Goal: Information Seeking & Learning: Learn about a topic

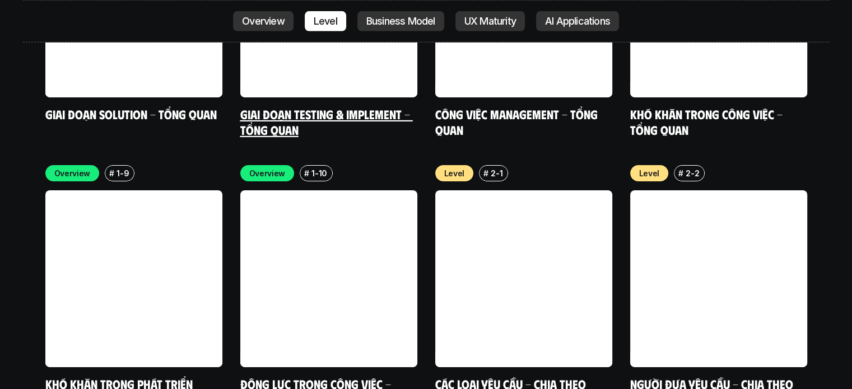
scroll to position [3634, 0]
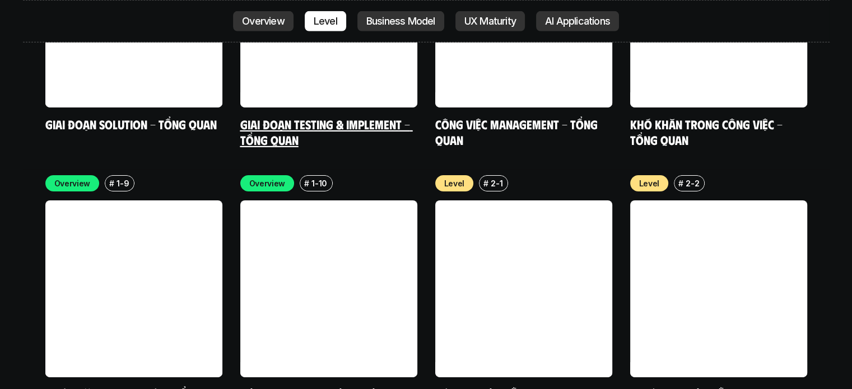
click at [375, 21] on link at bounding box center [328, 19] width 177 height 177
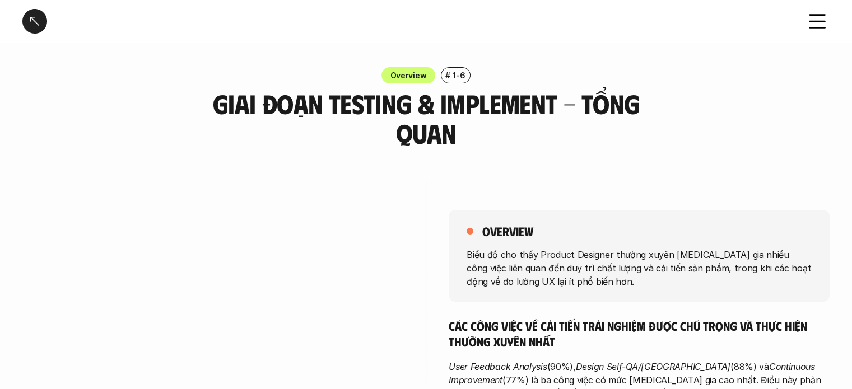
click at [39, 24] on div at bounding box center [34, 21] width 25 height 25
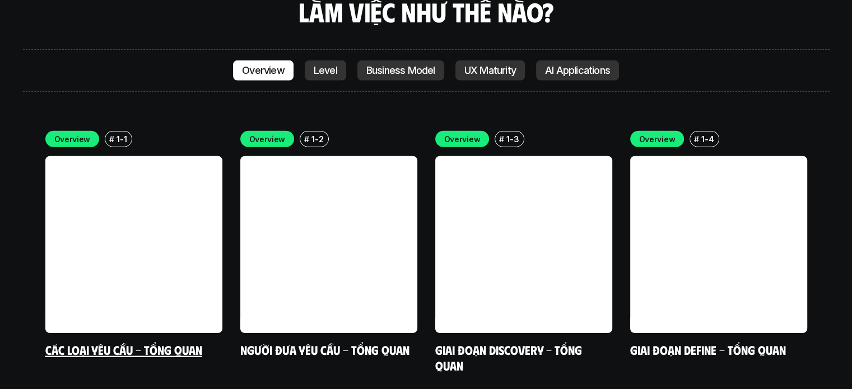
scroll to position [3139, 0]
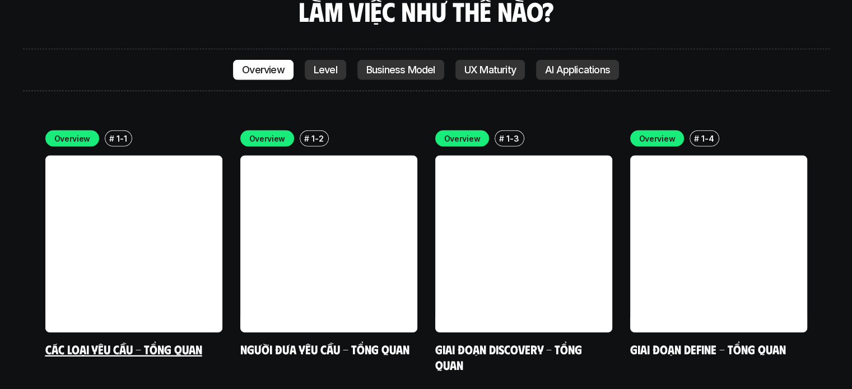
click at [119, 163] on link at bounding box center [133, 244] width 177 height 177
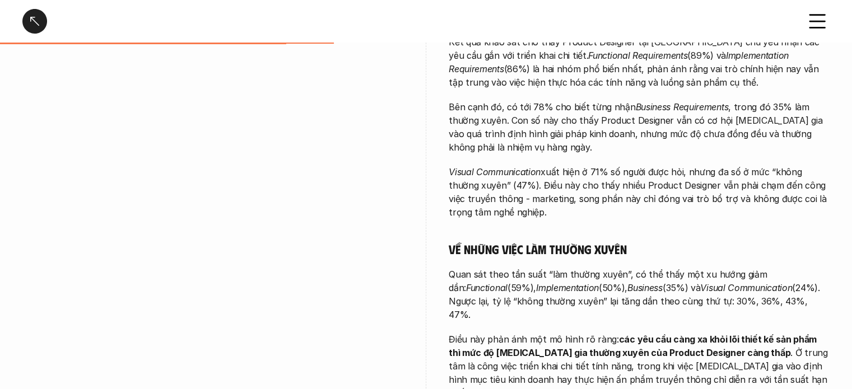
scroll to position [504, 0]
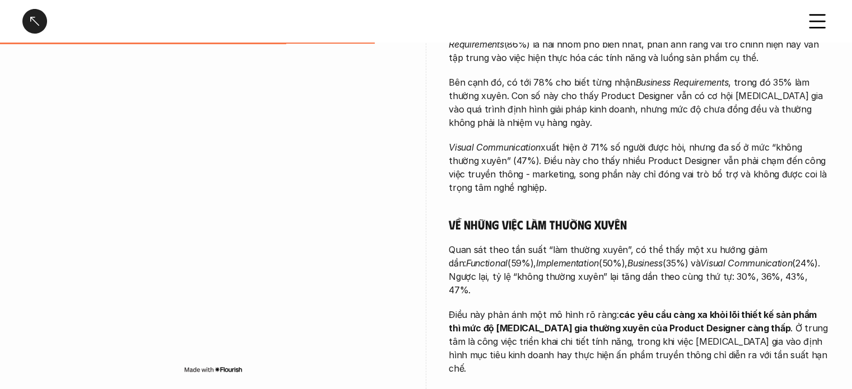
click at [121, 332] on div at bounding box center [212, 200] width 381 height 349
click at [254, 352] on div at bounding box center [212, 203] width 381 height 410
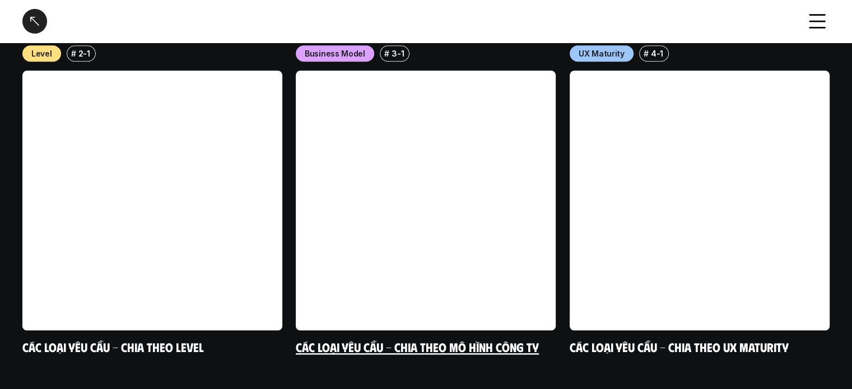
scroll to position [1252, 0]
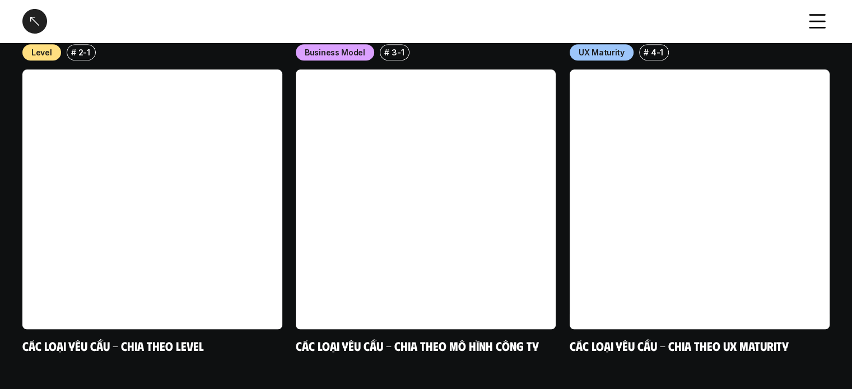
click at [26, 31] on div at bounding box center [34, 21] width 25 height 25
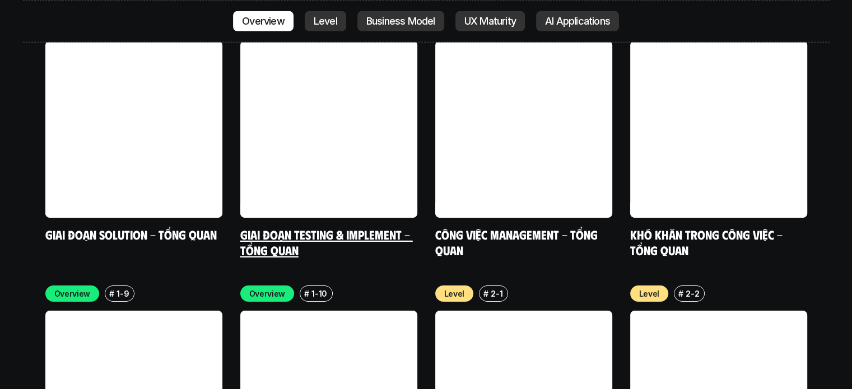
scroll to position [3531, 0]
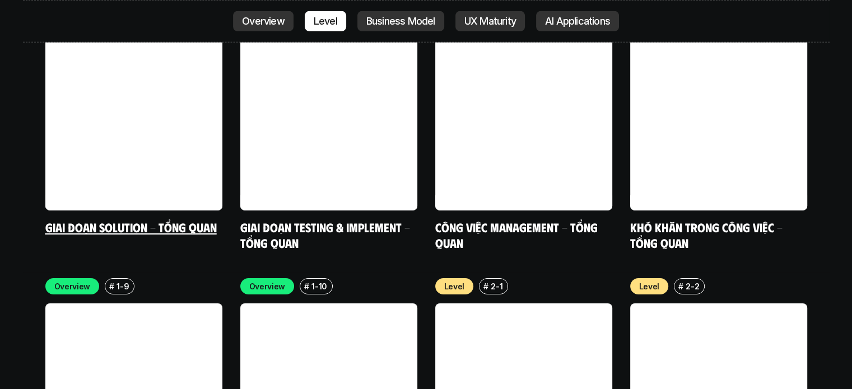
click at [171, 219] on link "Giai đoạn Solution - Tổng quan" at bounding box center [130, 226] width 171 height 15
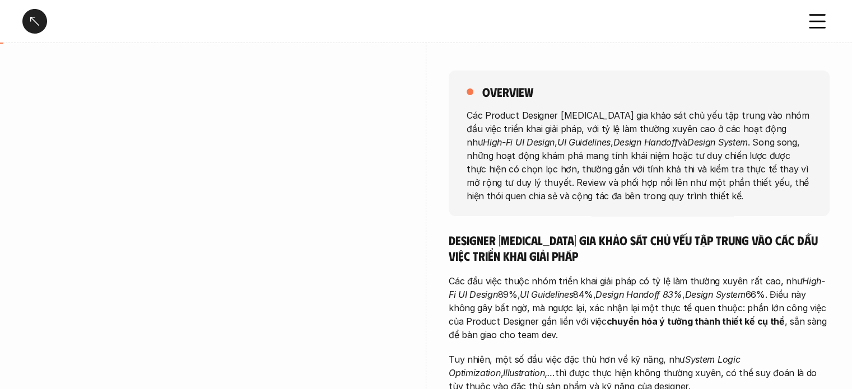
scroll to position [112, 0]
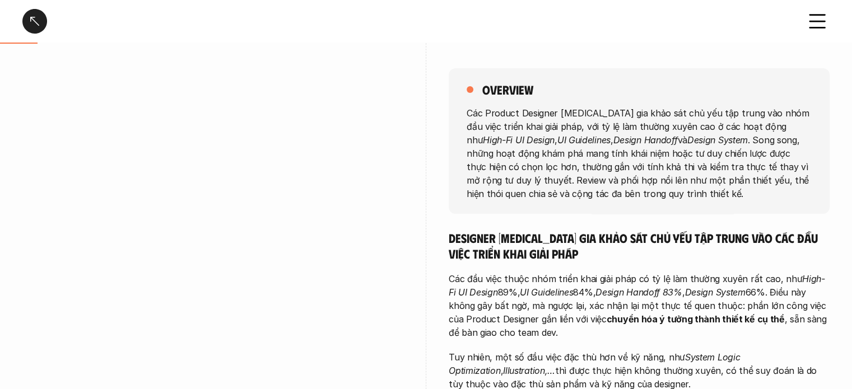
click at [130, 31] on div "Giai đoạn Solution - Tổng quan" at bounding box center [406, 21] width 769 height 25
click at [207, 37] on div "Giai đoạn Solution - Tổng quan" at bounding box center [426, 21] width 852 height 43
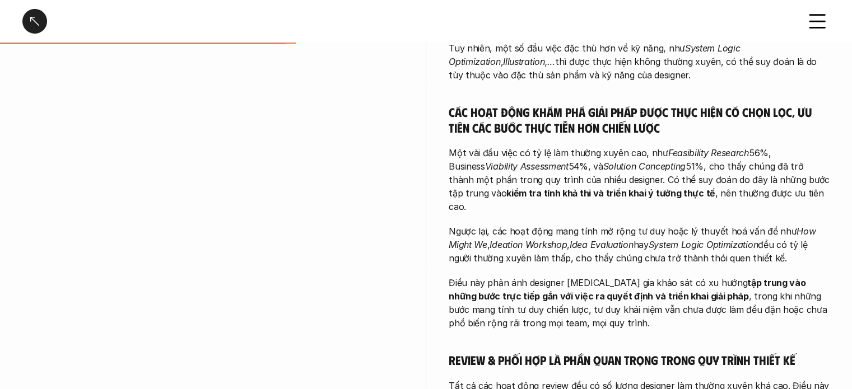
scroll to position [448, 0]
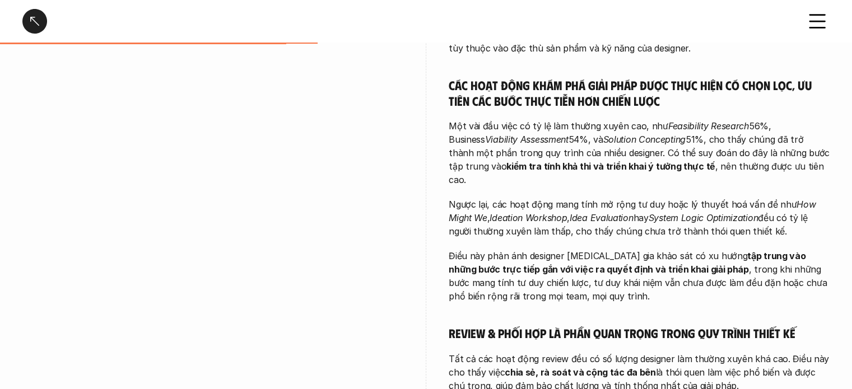
click at [156, 34] on div "Giai đoạn Solution - Tổng quan" at bounding box center [426, 21] width 852 height 43
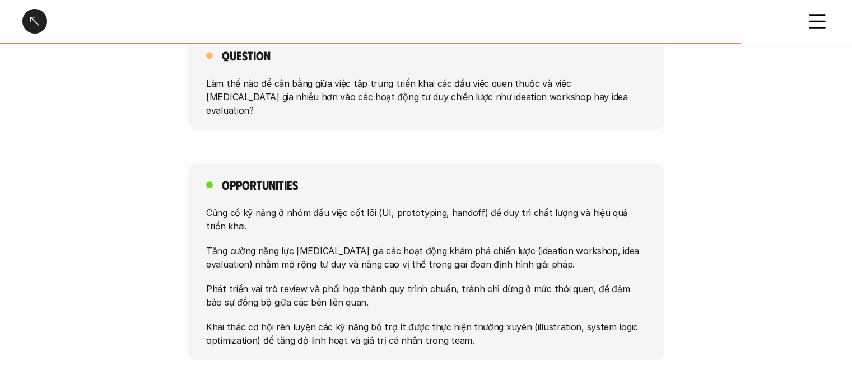
scroll to position [1008, 0]
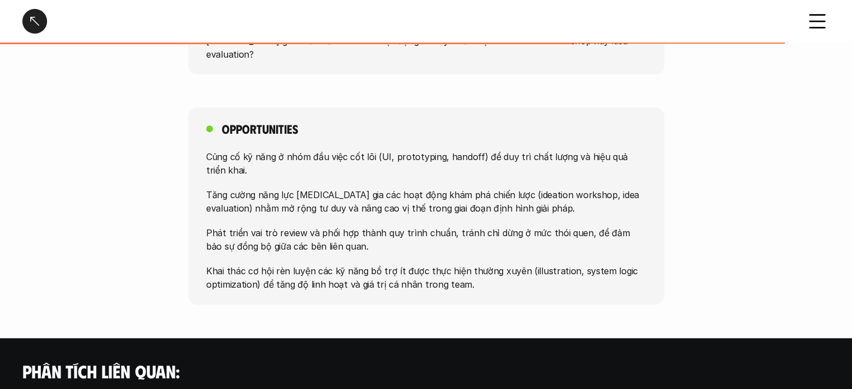
click at [29, 26] on div at bounding box center [34, 21] width 25 height 25
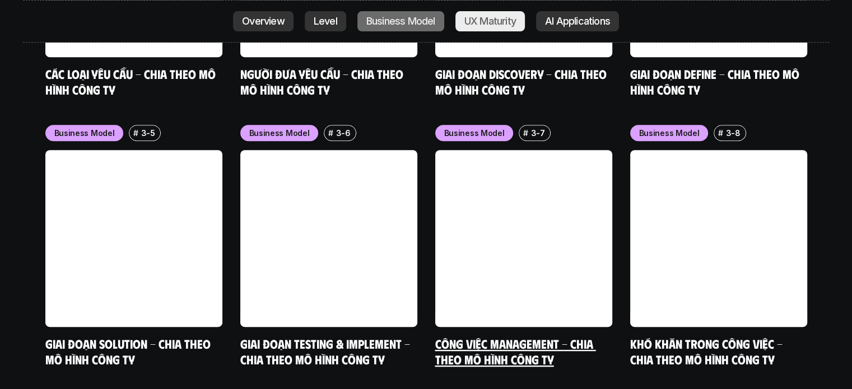
scroll to position [4763, 0]
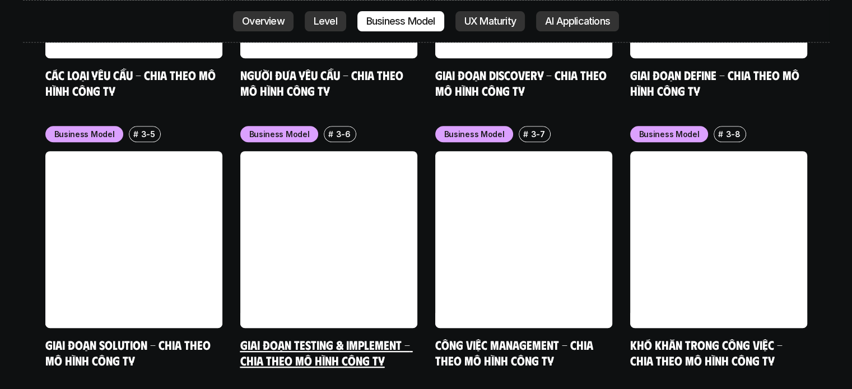
click at [296, 176] on link at bounding box center [328, 239] width 177 height 177
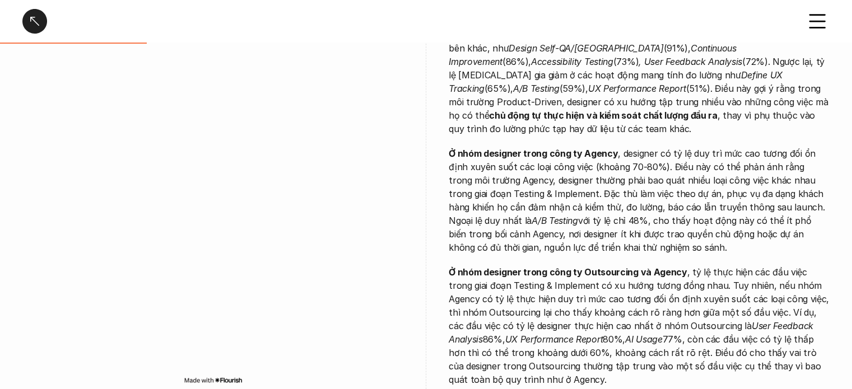
scroll to position [448, 0]
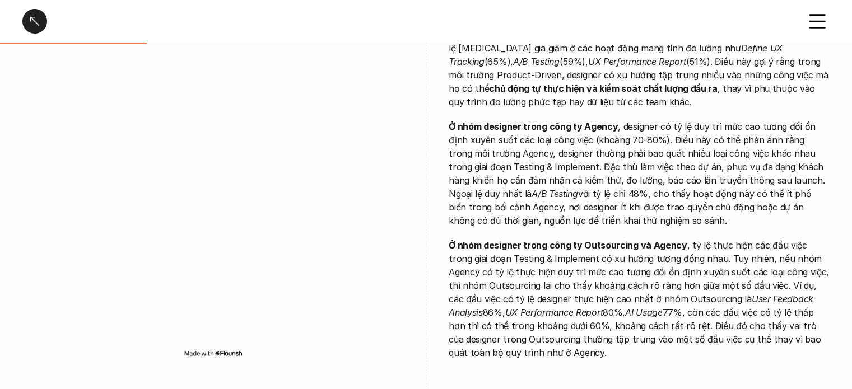
click at [25, 26] on div at bounding box center [34, 21] width 25 height 25
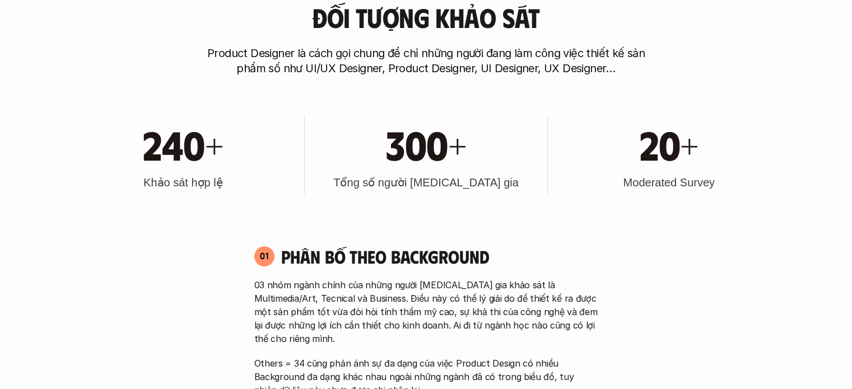
scroll to position [3139, 0]
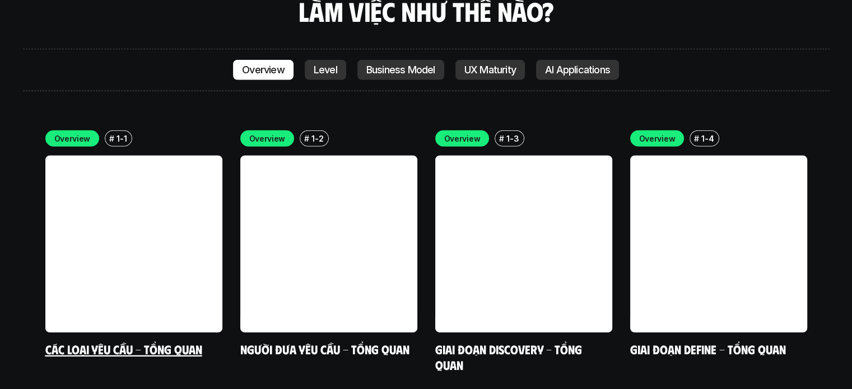
click at [186, 175] on link at bounding box center [133, 244] width 177 height 177
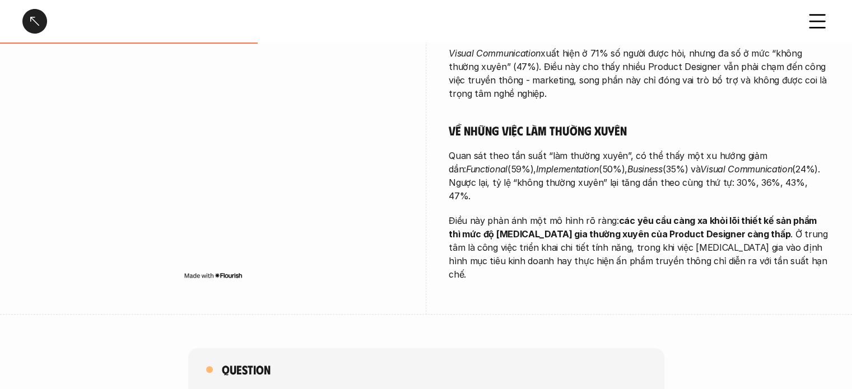
scroll to position [616, 0]
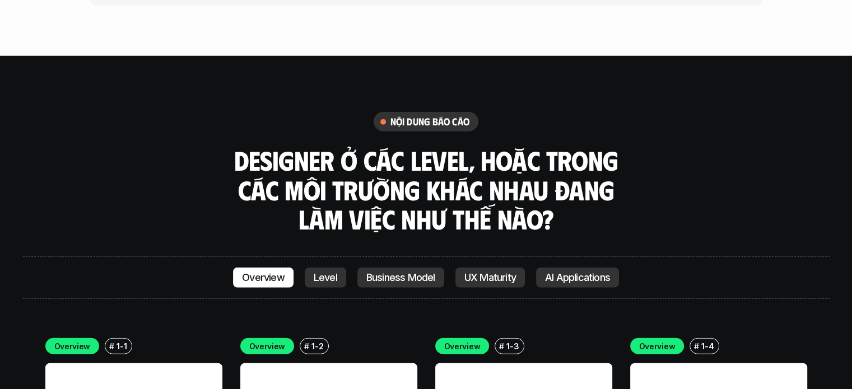
scroll to position [2915, 0]
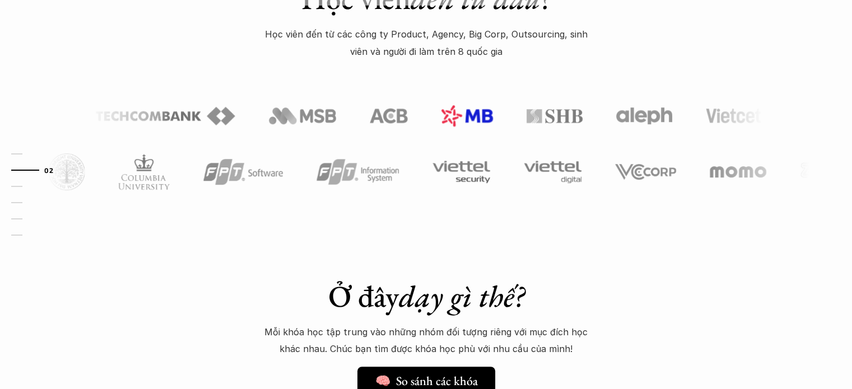
scroll to position [560, 0]
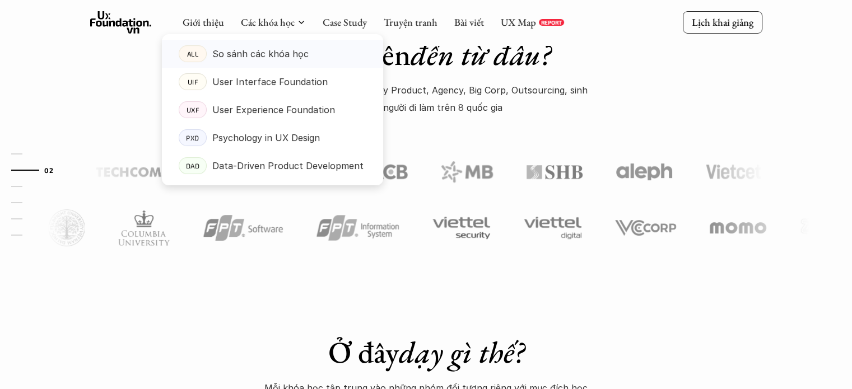
click at [270, 47] on p "So sánh các khóa học" at bounding box center [260, 53] width 96 height 17
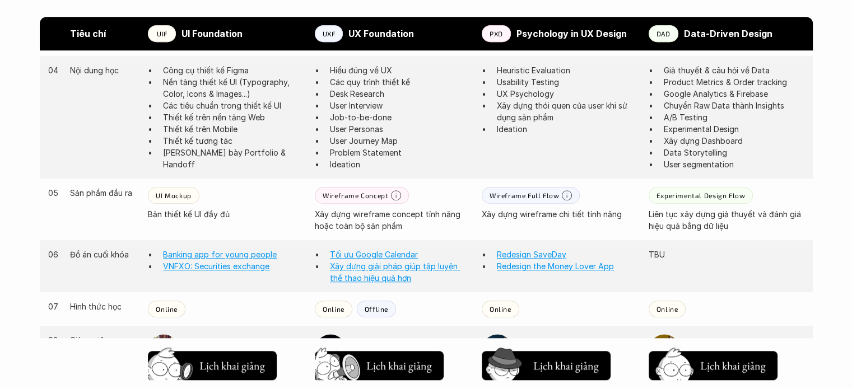
scroll to position [896, 0]
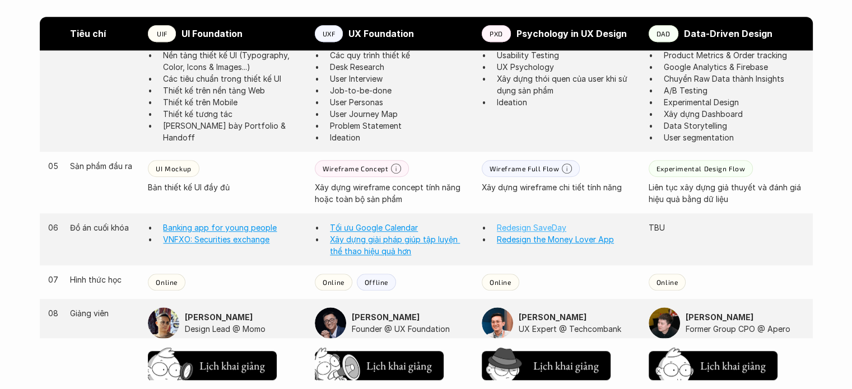
click at [546, 227] on link "Redesign SaveDay" at bounding box center [531, 228] width 69 height 10
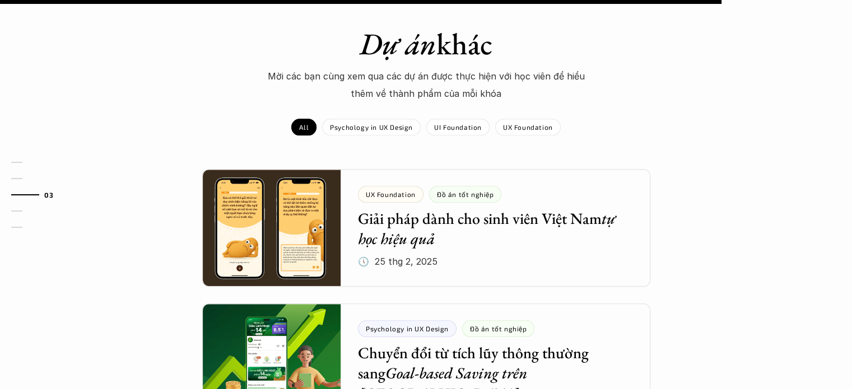
scroll to position [1176, 0]
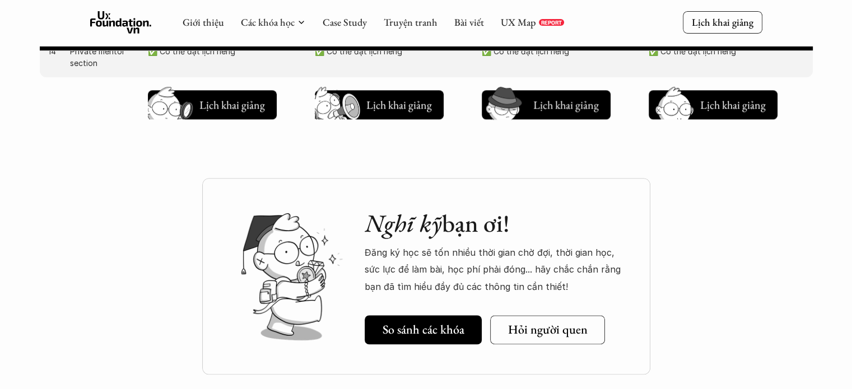
scroll to position [1330, 0]
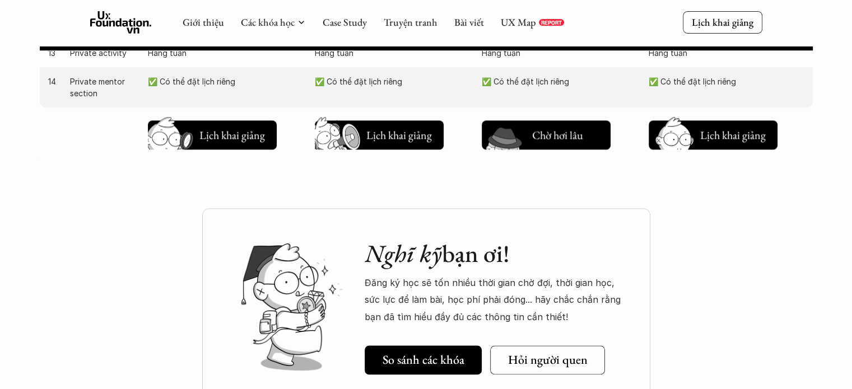
click at [537, 129] on h5 "Chờ hơi lâu" at bounding box center [557, 135] width 51 height 16
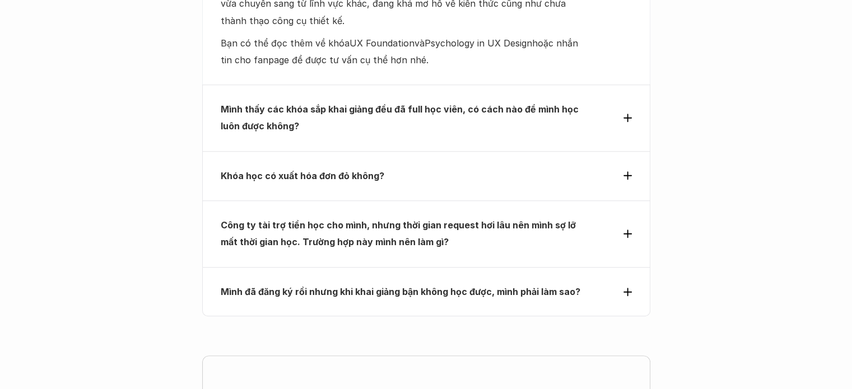
scroll to position [4965, 0]
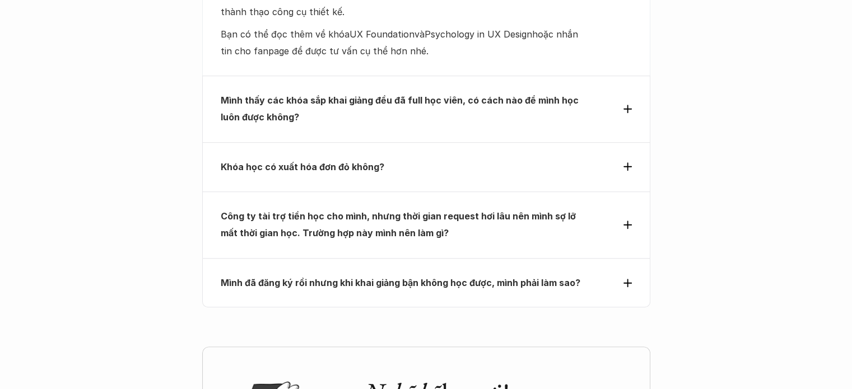
click at [302, 161] on strong "Khóa học có xuất hóa đơn đỏ không?" at bounding box center [302, 166] width 163 height 11
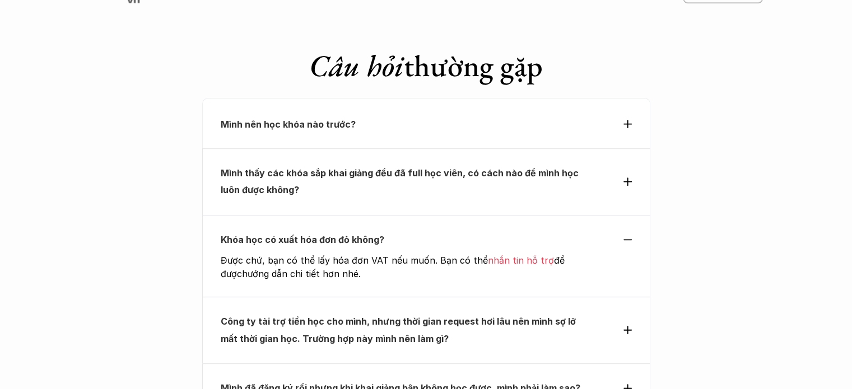
scroll to position [4770, 0]
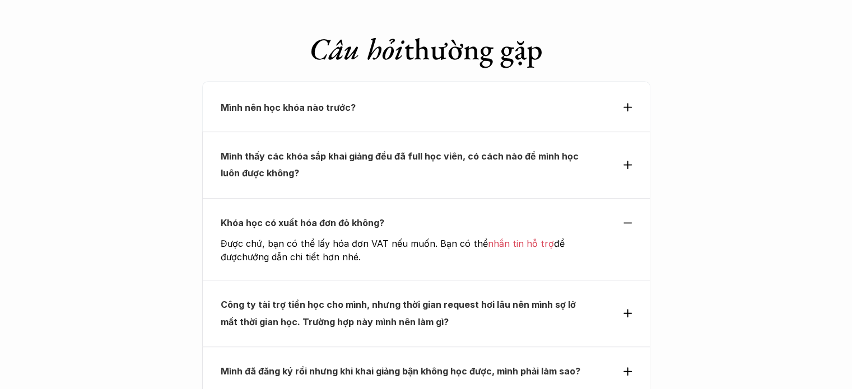
click at [401, 299] on strong "Công ty tài trợ tiền học cho mình, nhưng thời gian request hơi lâu nên mình sợ …" at bounding box center [399, 313] width 357 height 28
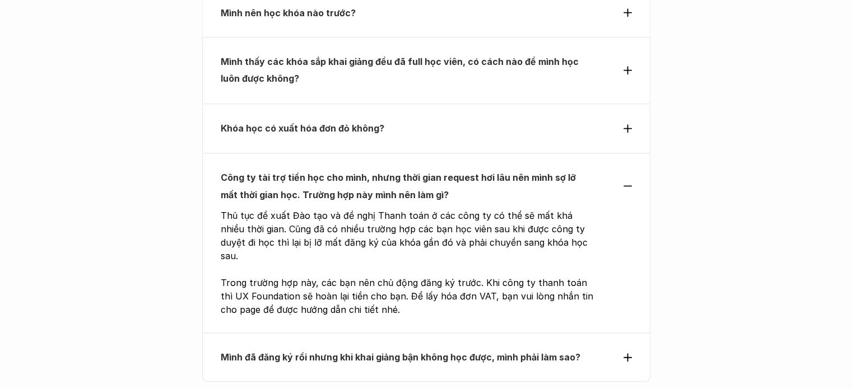
scroll to position [4882, 0]
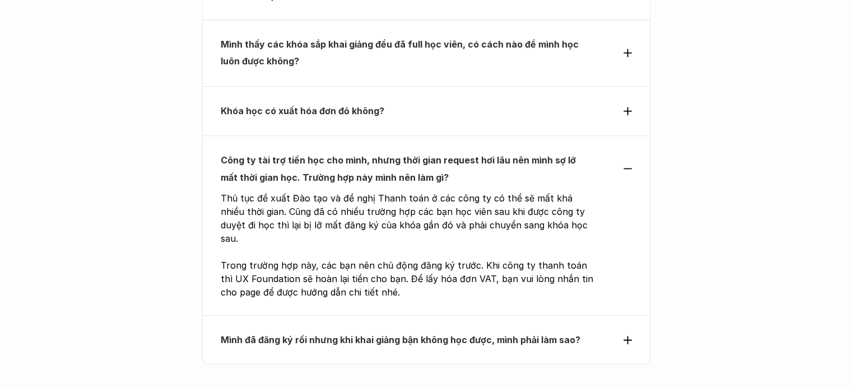
click at [401, 315] on div "Mình đã đăng ký rồi nhưng khi khai giảng bận không học được, mình phải làm sao?" at bounding box center [426, 339] width 448 height 49
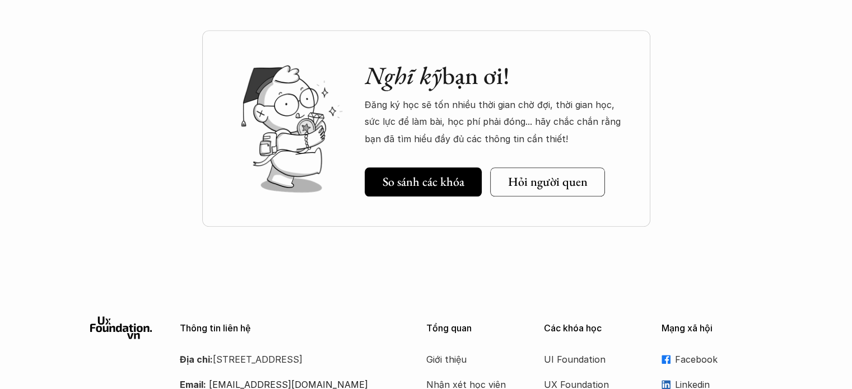
scroll to position [5437, 0]
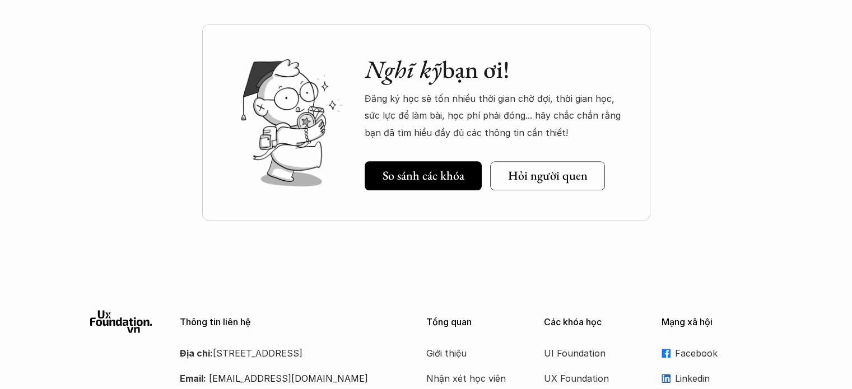
click at [562, 102] on div "Nghĩ kỹ bạn ơi! Đăng ký học sẽ tốn nhiều thời gian chờ đợi, thời gian học, sức …" at bounding box center [426, 122] width 448 height 197
click at [560, 169] on h5 "Hỏi người quen" at bounding box center [546, 176] width 79 height 15
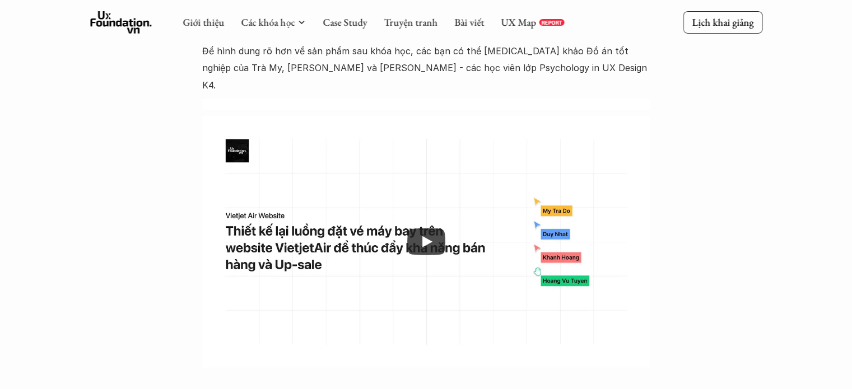
scroll to position [3253, 0]
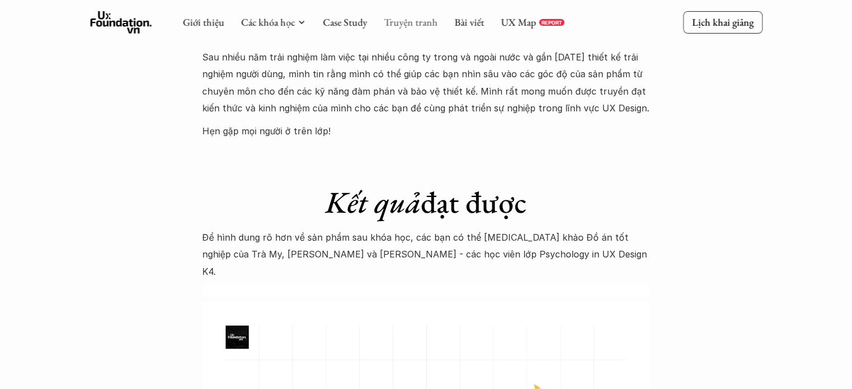
click at [414, 27] on link "Truyện tranh" at bounding box center [410, 22] width 54 height 13
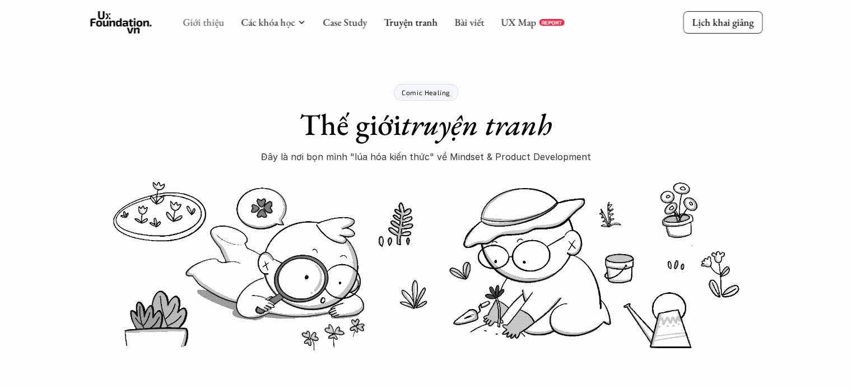
click at [201, 22] on link "Giới thiệu" at bounding box center [203, 22] width 41 height 13
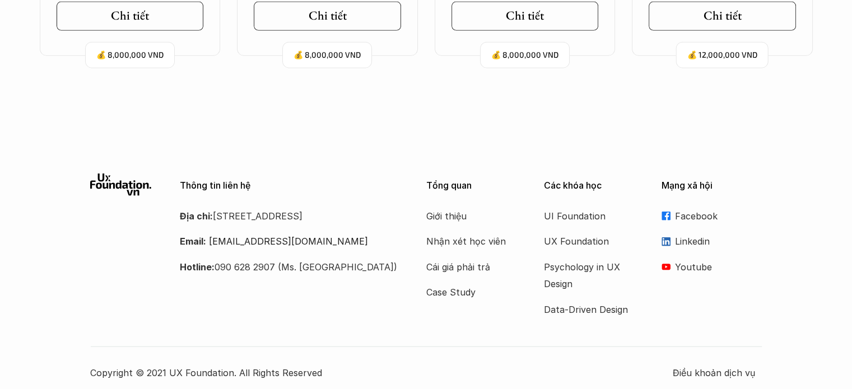
scroll to position [2660, 0]
